Goal: Task Accomplishment & Management: Manage account settings

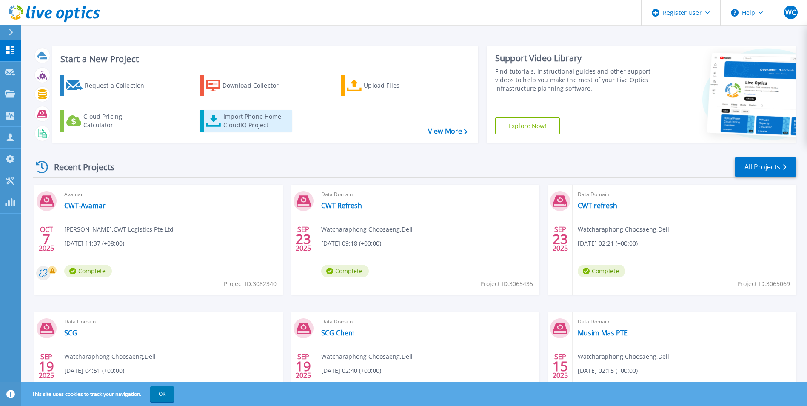
click at [216, 123] on icon at bounding box center [213, 121] width 15 height 12
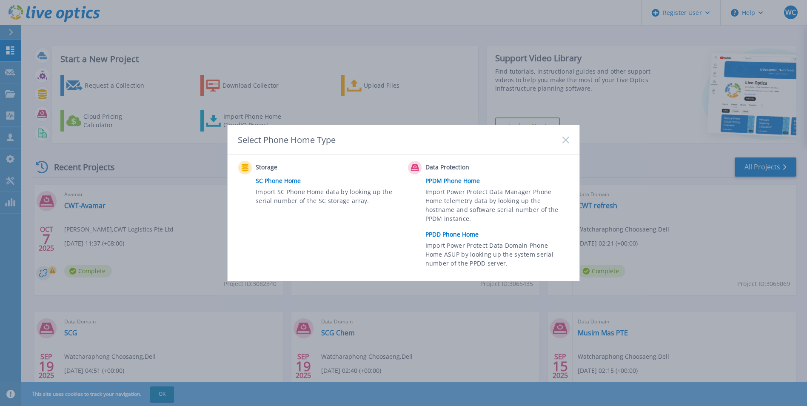
click at [460, 235] on link "PPDD Phone Home" at bounding box center [499, 234] width 148 height 13
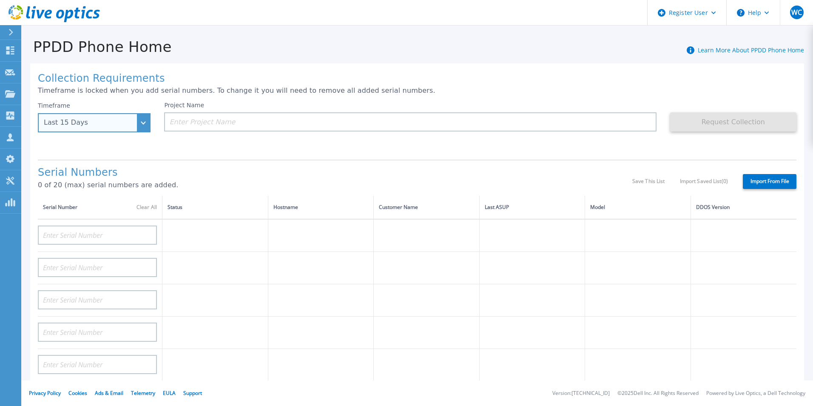
click at [134, 126] on div "Last 15 Days" at bounding box center [89, 123] width 91 height 8
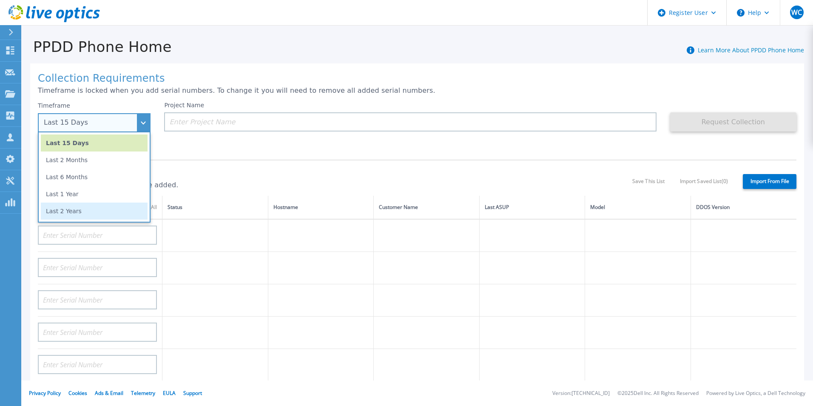
click at [108, 208] on li "Last 2 Years" at bounding box center [94, 211] width 107 height 17
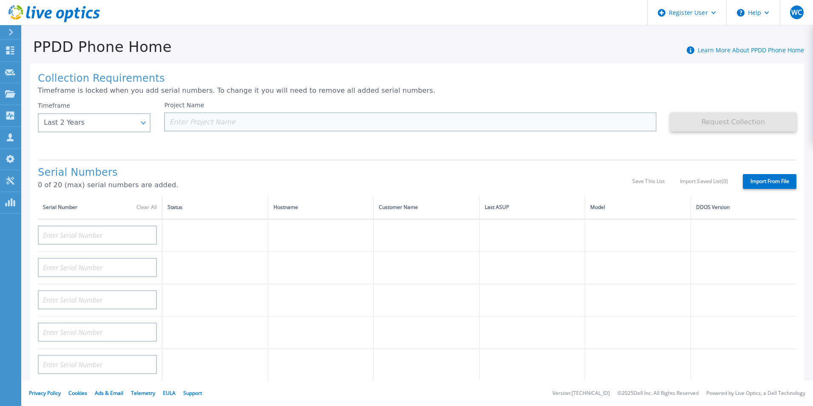
click at [392, 121] on input at bounding box center [410, 121] width 492 height 19
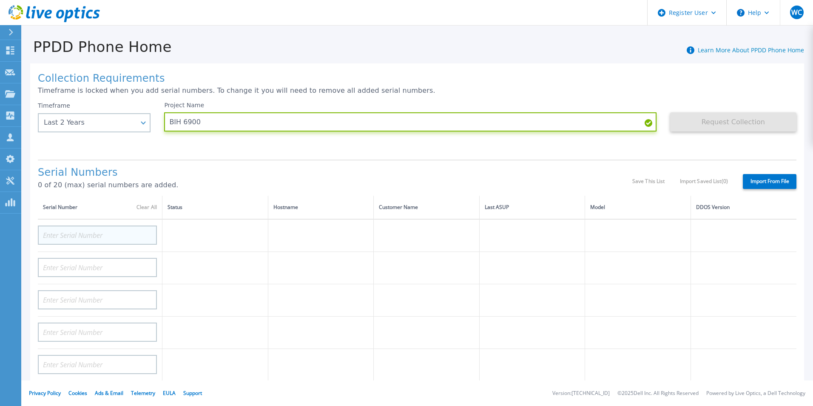
type input "BIH 6900"
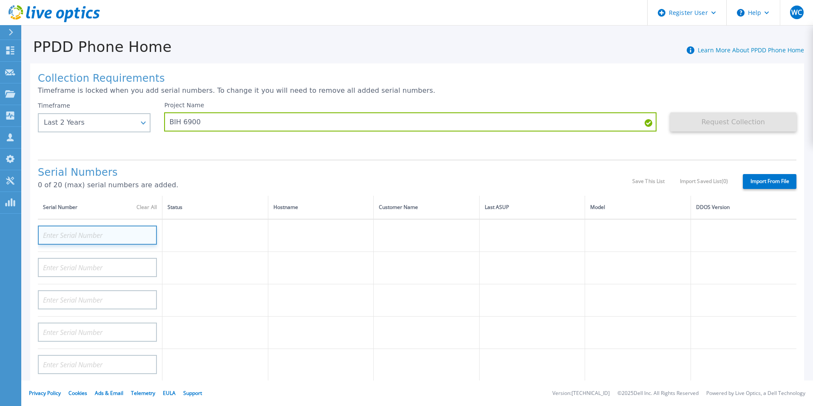
click at [93, 236] on input at bounding box center [97, 234] width 119 height 19
paste input "DE403210574144"
type input "DE403210574144"
click at [514, 237] on td at bounding box center [533, 235] width 106 height 33
click at [119, 235] on input "DE403210574144" at bounding box center [97, 234] width 119 height 19
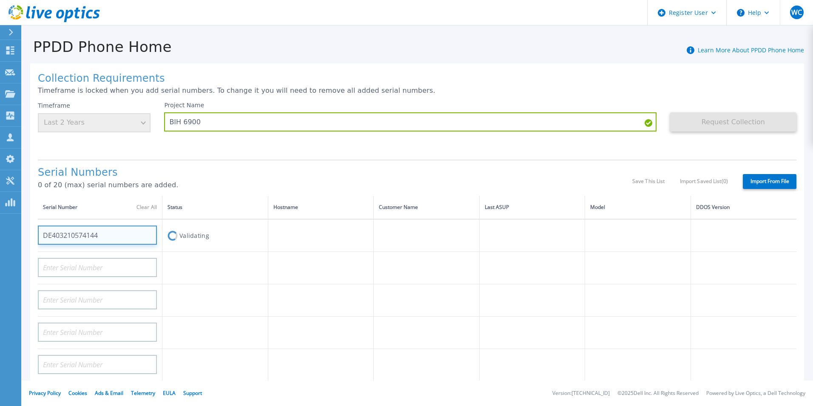
click at [138, 230] on input "DE403210574144" at bounding box center [97, 234] width 119 height 19
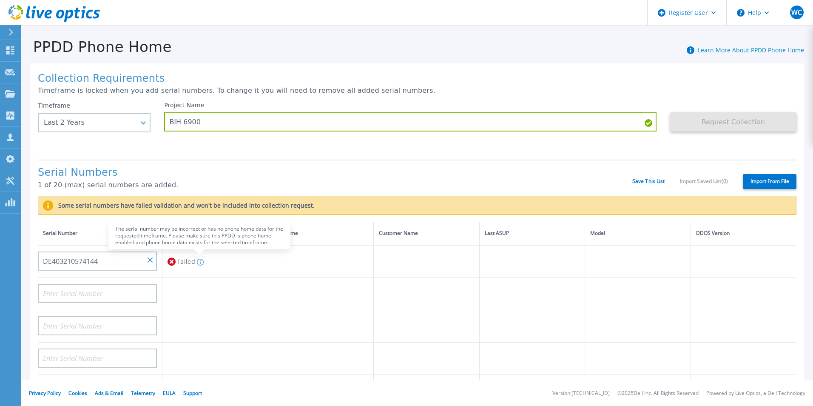
click at [200, 261] on icon at bounding box center [200, 262] width 1 height 4
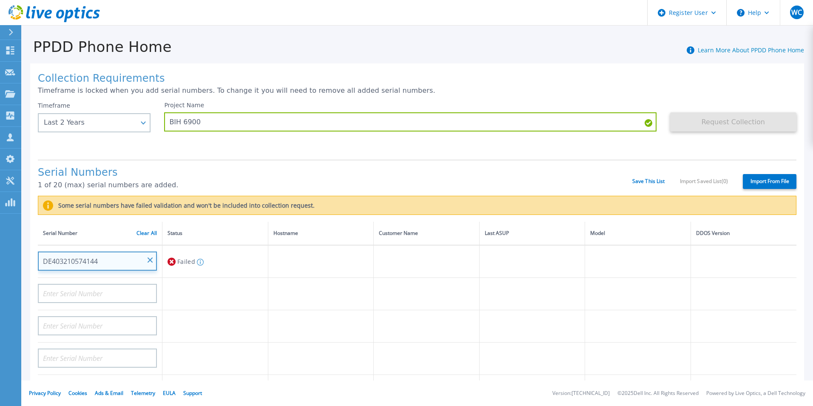
click at [97, 255] on input "DE403210574144" at bounding box center [97, 260] width 119 height 19
click at [151, 263] on input "DE403210574144" at bounding box center [97, 260] width 119 height 19
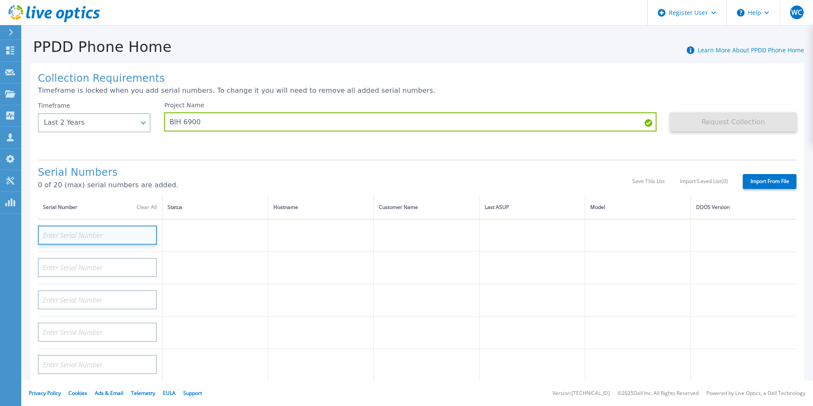
click at [95, 230] on input at bounding box center [97, 234] width 119 height 19
paste input "DE403210574144"
type input "DE403210574144"
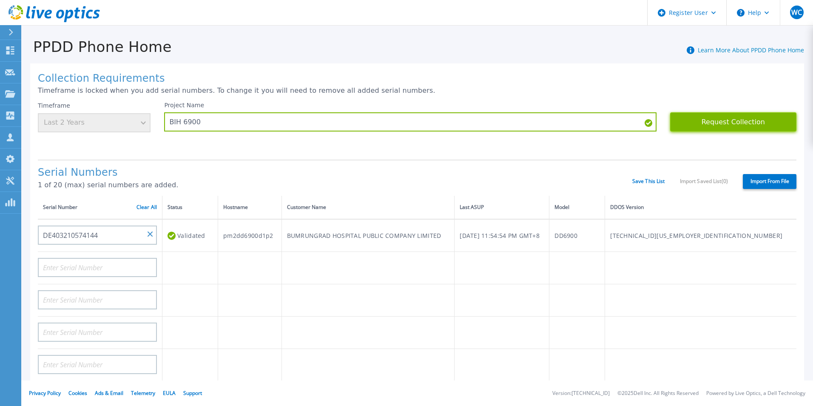
click at [751, 128] on button "Request Collection" at bounding box center [734, 121] width 126 height 19
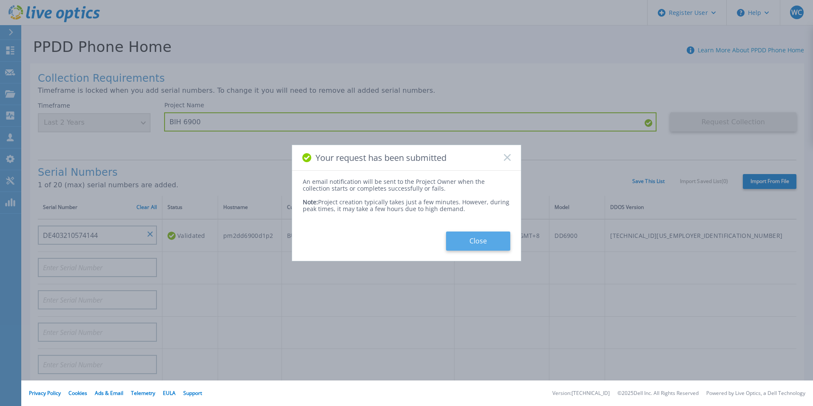
click at [487, 243] on button "Close" at bounding box center [478, 240] width 64 height 19
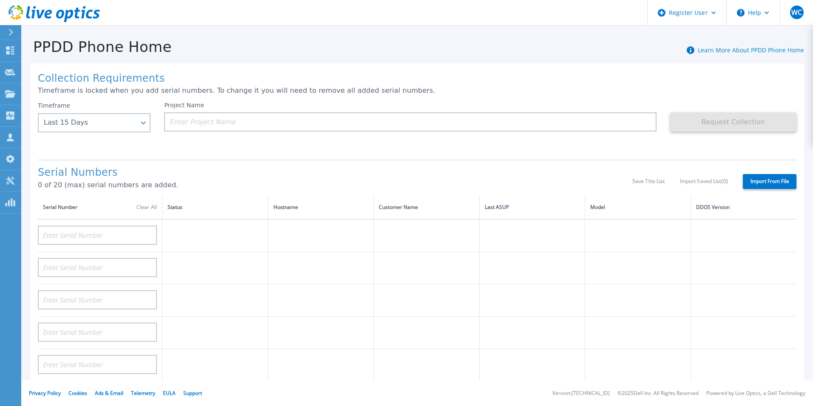
click at [548, 171] on h1 "Serial Numbers" at bounding box center [335, 173] width 595 height 12
click at [17, 9] on icon at bounding box center [18, 9] width 3 height 3
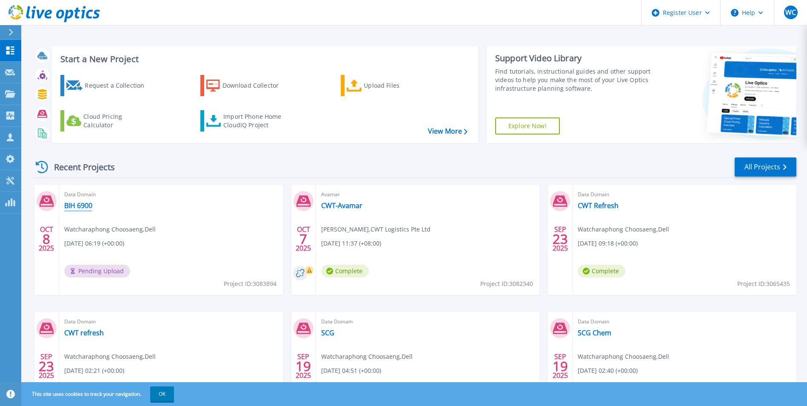
click at [72, 203] on link "BIH 6900" at bounding box center [78, 205] width 28 height 9
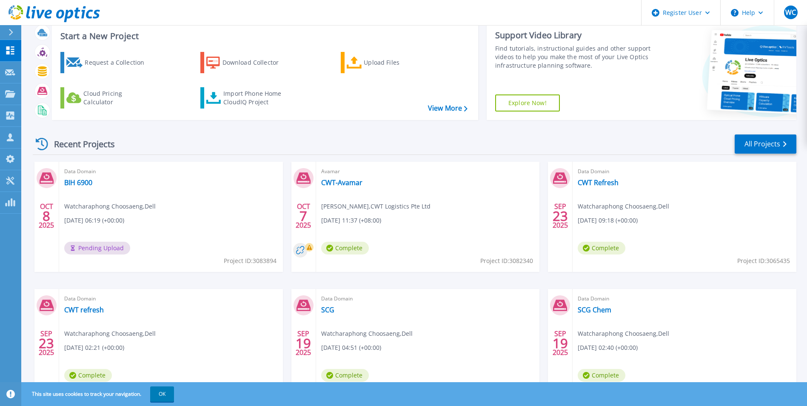
scroll to position [66, 0]
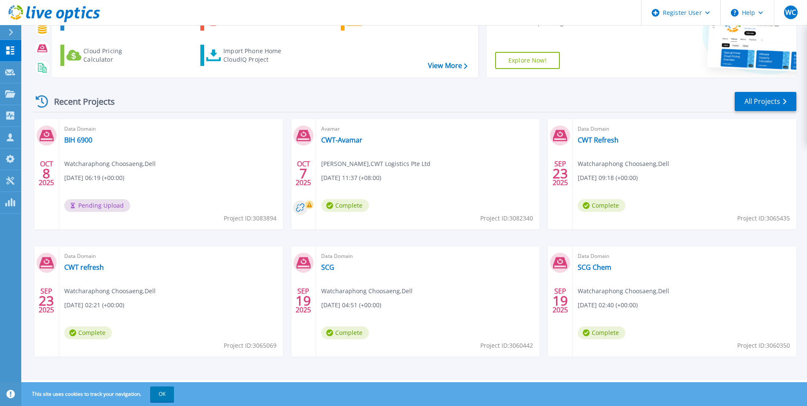
click at [625, 155] on div "Data Domain CWT Refresh Watcharaphong Choosaeng , Dell 09/23/2025, 09:18 (+00:0…" at bounding box center [685, 174] width 224 height 110
click at [622, 173] on div "Data Domain CWT Refresh Watcharaphong Choosaeng , Dell 09/23/2025, 09:18 (+00:0…" at bounding box center [685, 174] width 224 height 110
click at [598, 139] on link "CWT Refresh" at bounding box center [598, 140] width 41 height 9
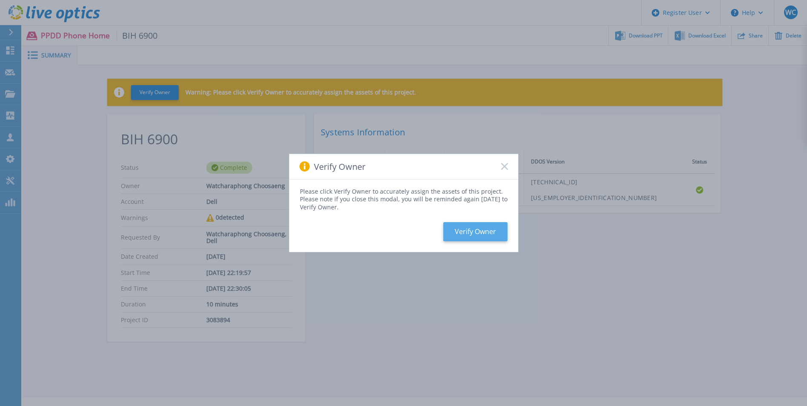
click at [480, 226] on button "Verify Owner" at bounding box center [475, 231] width 64 height 19
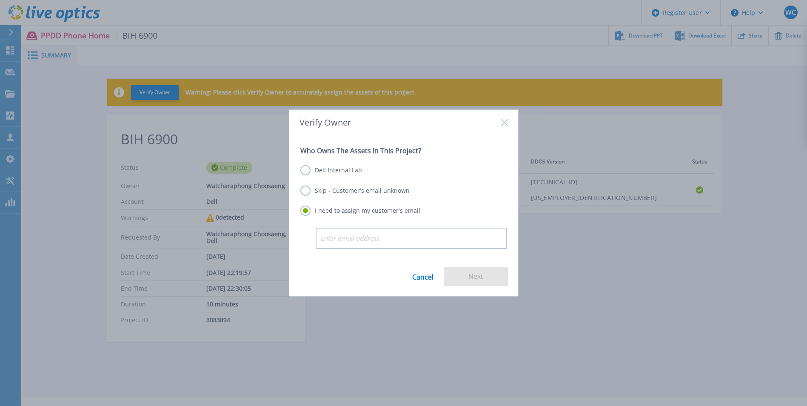
click at [327, 168] on label "Dell Internal Lab" at bounding box center [331, 170] width 62 height 10
click at [0, 0] on input "Dell Internal Lab" at bounding box center [0, 0] width 0 height 0
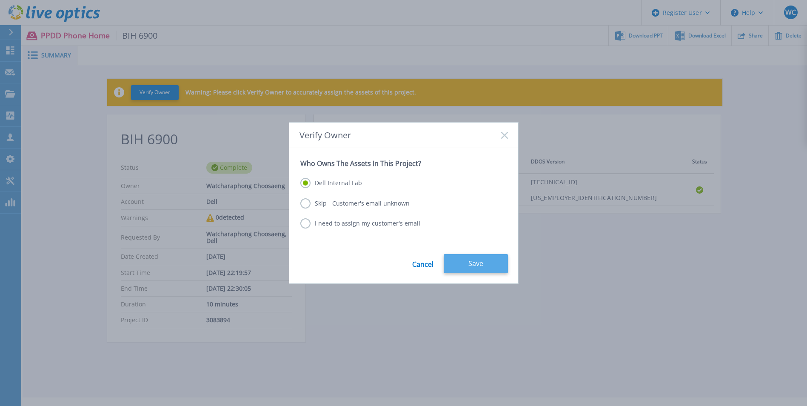
click at [466, 260] on button "Save" at bounding box center [476, 263] width 64 height 19
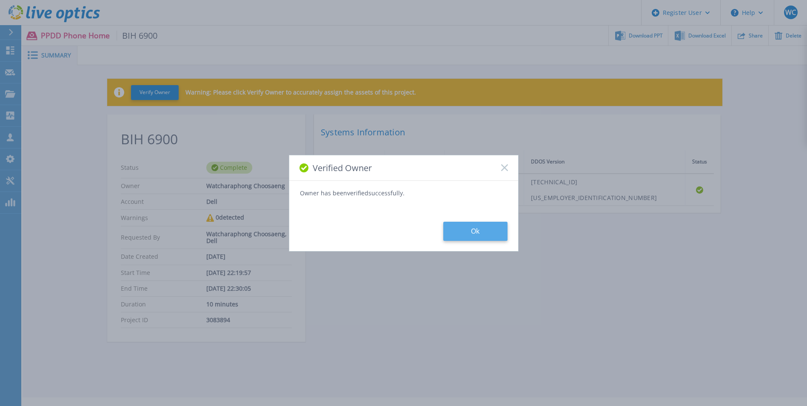
click at [461, 226] on button "Ok" at bounding box center [475, 231] width 64 height 19
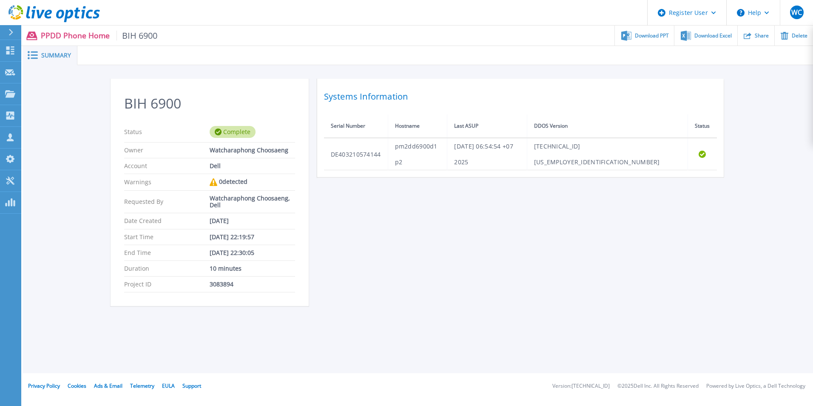
click at [57, 333] on div "Summary BIH 6900 Status Complete Owner Watcharaphong Choosaeng Account Dell War…" at bounding box center [418, 186] width 791 height 373
click at [654, 35] on span "Download PPT" at bounding box center [652, 35] width 34 height 5
click at [752, 275] on div "BIH 6900 Status Complete Owner Watcharaphong Choosaeng Account Dell Warnings 0 …" at bounding box center [418, 197] width 791 height 264
